Goal: Check status: Check status

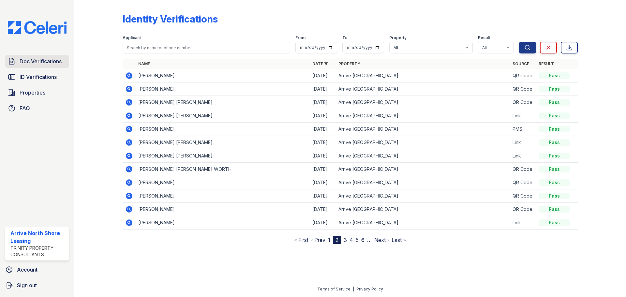
click at [17, 62] on link "Doc Verifications" at bounding box center [37, 61] width 64 height 13
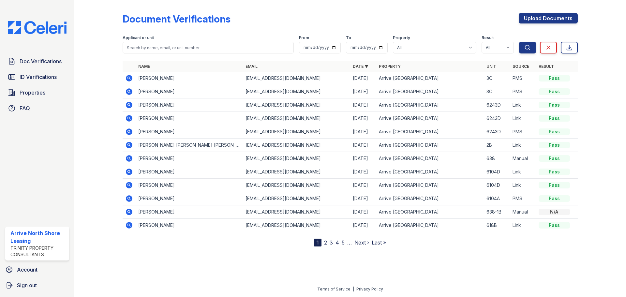
click at [123, 79] on td at bounding box center [129, 78] width 13 height 13
click at [127, 75] on icon at bounding box center [129, 78] width 8 height 8
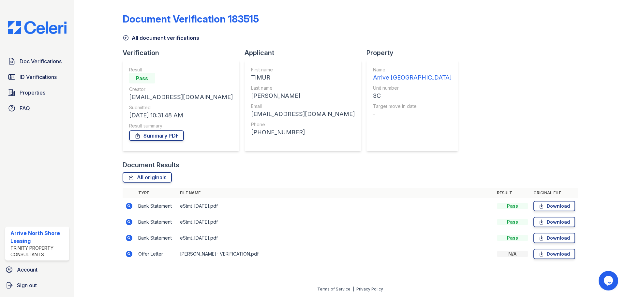
click at [133, 253] on td at bounding box center [129, 254] width 13 height 16
click at [125, 255] on td at bounding box center [129, 254] width 13 height 16
click at [126, 255] on icon at bounding box center [129, 254] width 7 height 7
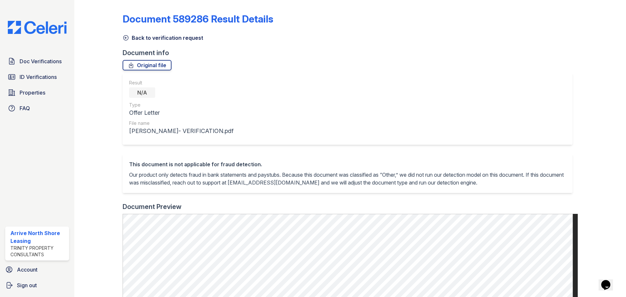
click at [127, 37] on icon at bounding box center [125, 38] width 5 height 5
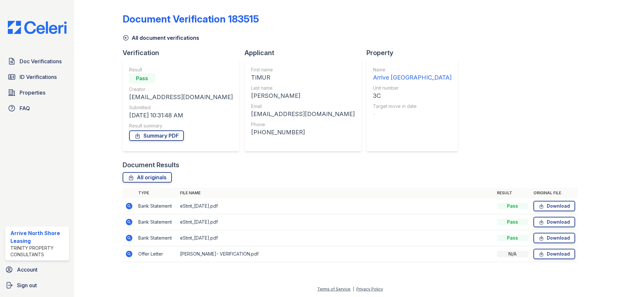
click at [129, 39] on link "All document verifications" at bounding box center [161, 38] width 77 height 8
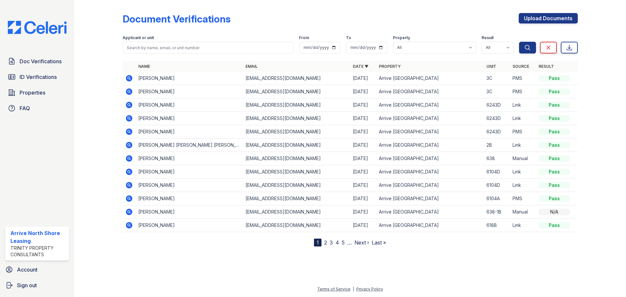
click at [128, 93] on icon at bounding box center [129, 91] width 7 height 7
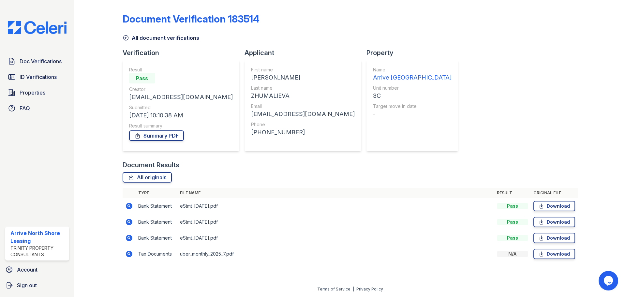
click at [127, 204] on icon at bounding box center [129, 206] width 7 height 7
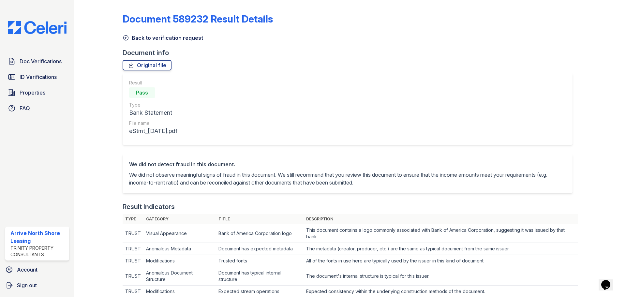
click at [127, 35] on icon at bounding box center [126, 38] width 7 height 7
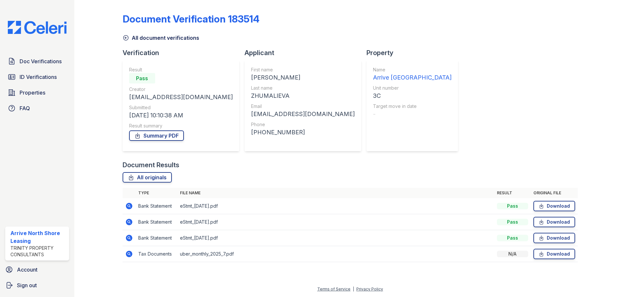
click at [127, 35] on icon at bounding box center [126, 38] width 7 height 7
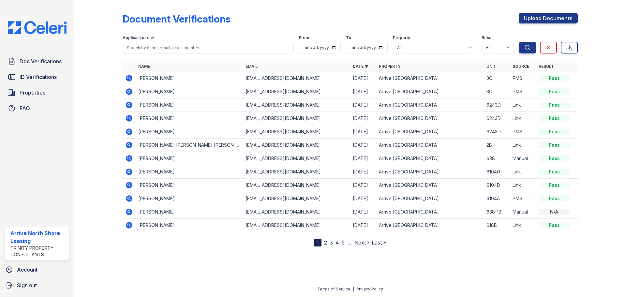
click at [133, 159] on td at bounding box center [129, 158] width 13 height 13
click at [126, 159] on icon at bounding box center [129, 158] width 7 height 7
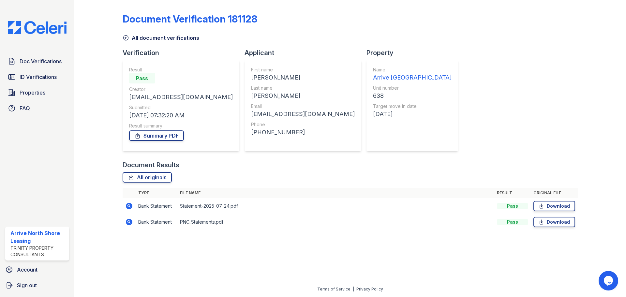
click at [128, 42] on div "Document Verification 181128 All document verifications Verification Result Pas…" at bounding box center [350, 120] width 455 height 234
click at [128, 37] on icon at bounding box center [126, 38] width 7 height 7
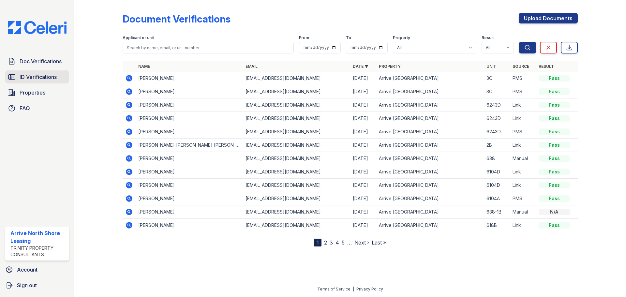
click at [39, 79] on span "ID Verifications" at bounding box center [38, 77] width 37 height 8
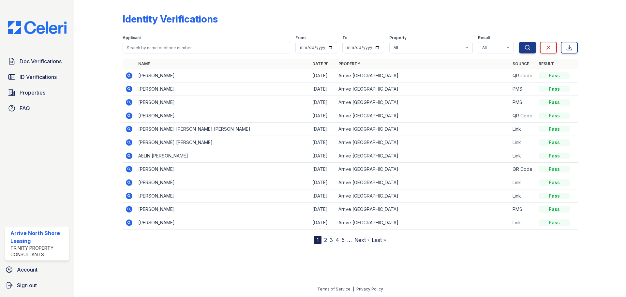
click at [325, 241] on link "2" at bounding box center [325, 240] width 3 height 7
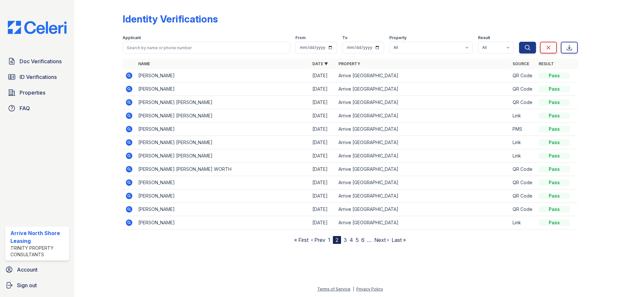
click at [344, 239] on link "3" at bounding box center [345, 240] width 3 height 7
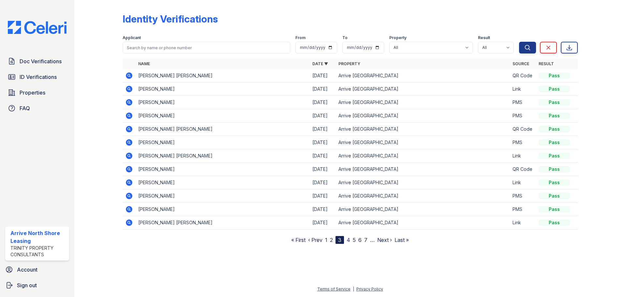
click at [349, 242] on link "4" at bounding box center [349, 240] width 4 height 7
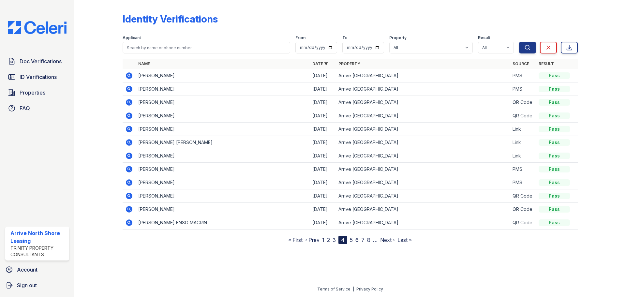
click at [351, 240] on link "5" at bounding box center [351, 240] width 3 height 7
